Goal: Task Accomplishment & Management: Manage account settings

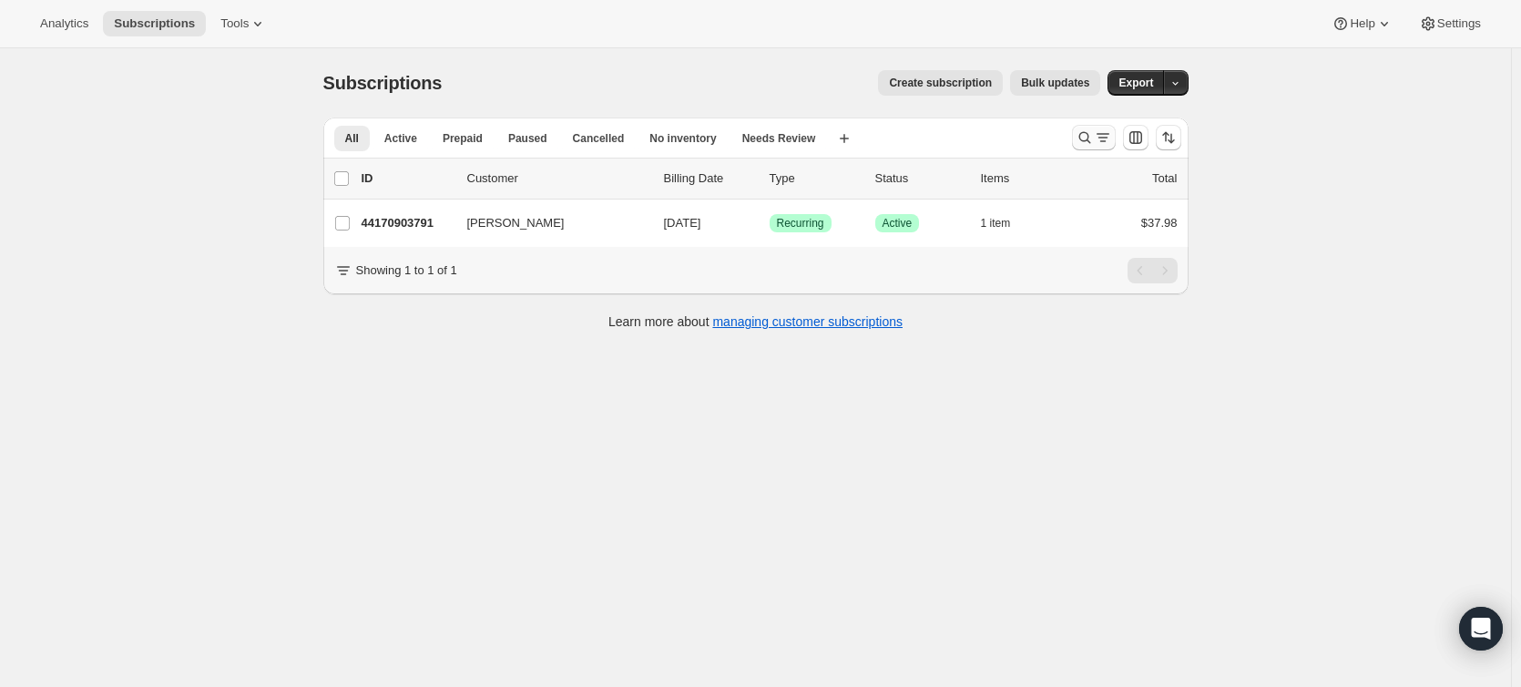
click at [1106, 141] on icon "Search and filter results" at bounding box center [1103, 137] width 18 height 18
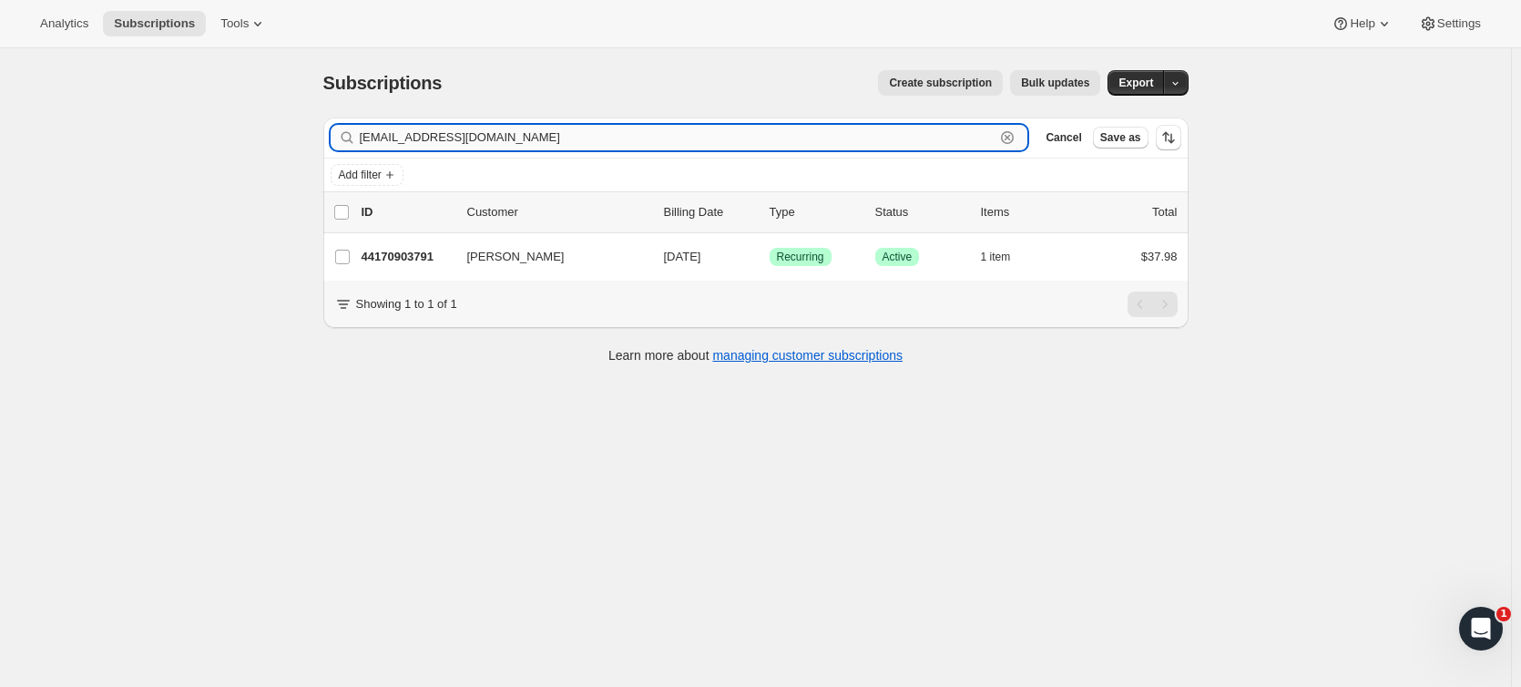
click at [561, 138] on input "[EMAIL_ADDRESS][DOMAIN_NAME]" at bounding box center [678, 138] width 636 height 26
paste input "[EMAIL_ADDRESS]"
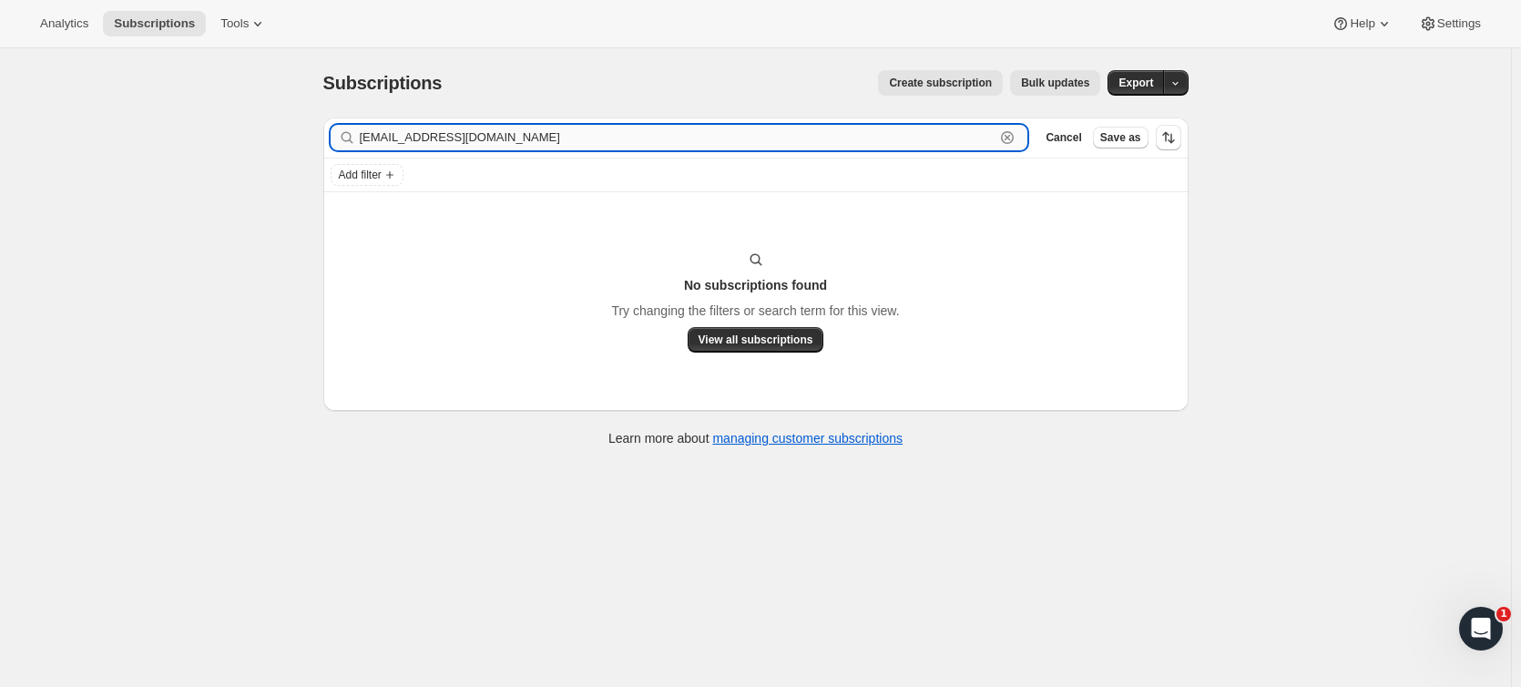
drag, startPoint x: 502, startPoint y: 136, endPoint x: 430, endPoint y: 137, distance: 72.0
click at [430, 137] on input "[EMAIL_ADDRESS][DOMAIN_NAME]" at bounding box center [678, 138] width 636 height 26
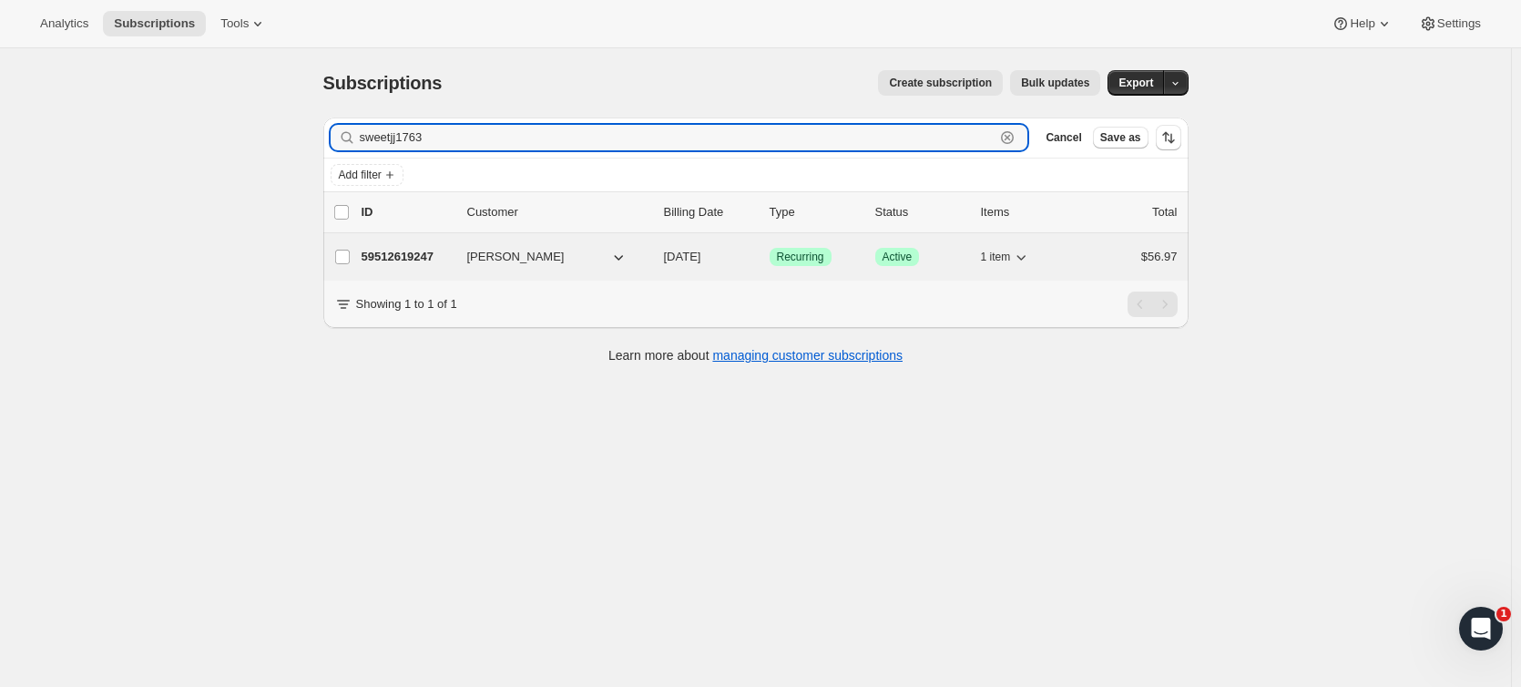
type input "sweetjj1763"
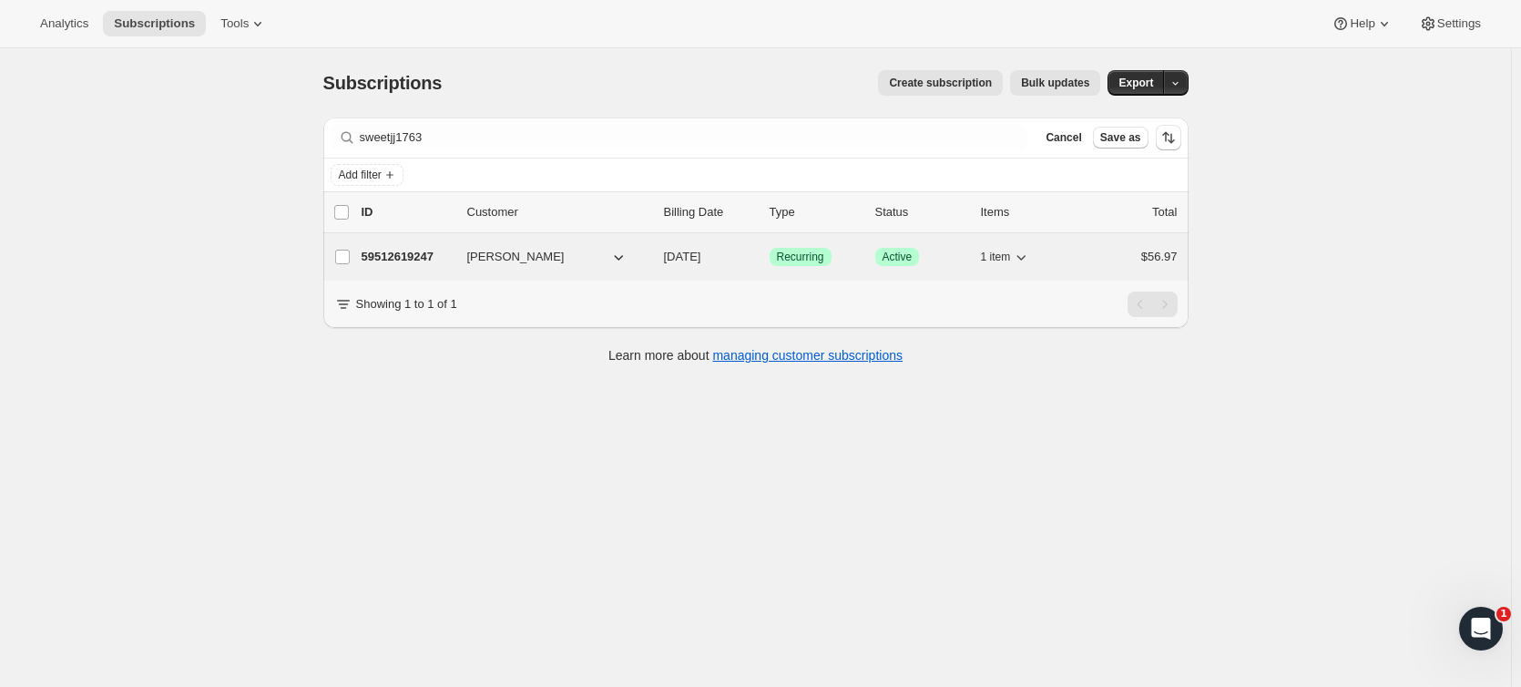
click at [394, 252] on p "59512619247" at bounding box center [407, 257] width 91 height 18
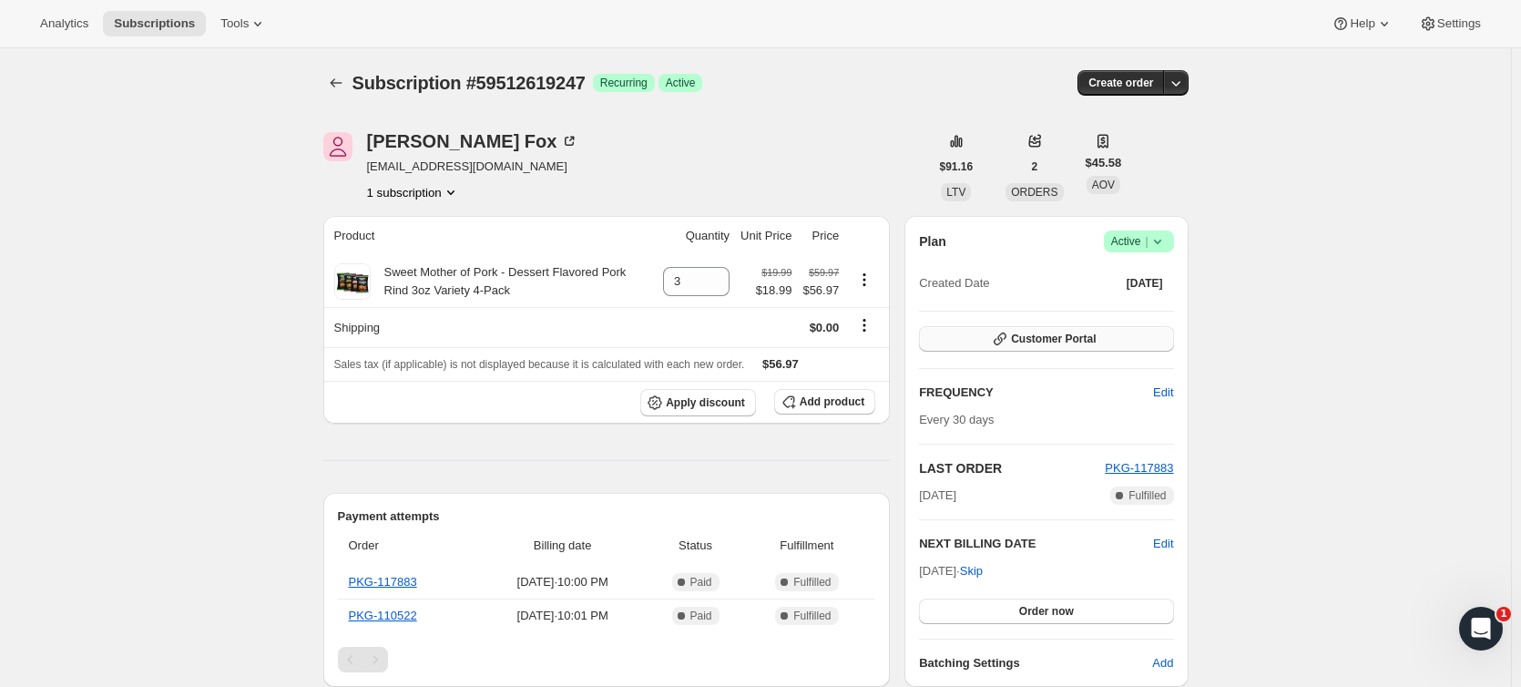
click at [1115, 338] on button "Customer Portal" at bounding box center [1046, 339] width 254 height 26
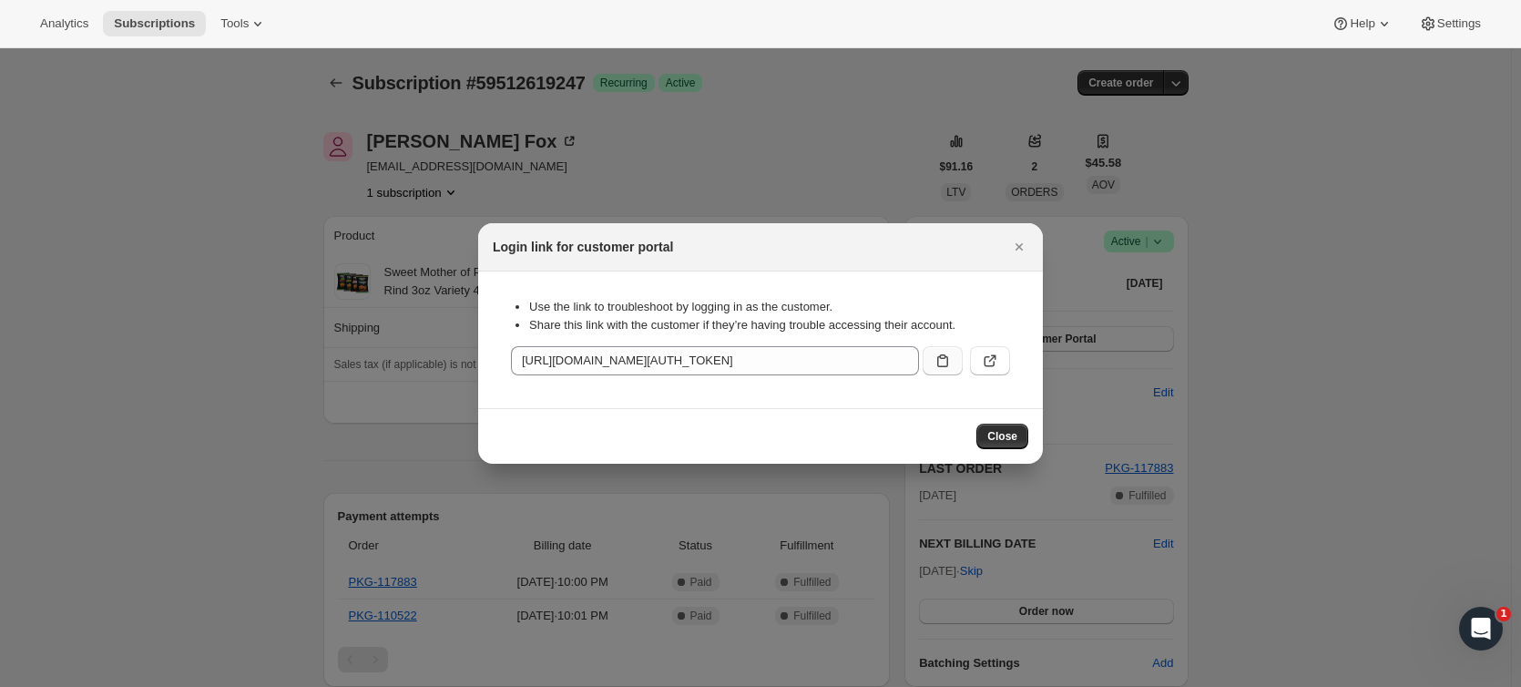
click at [947, 366] on icon ":r3i:" at bounding box center [942, 360] width 11 height 13
